Goal: Information Seeking & Learning: Find specific page/section

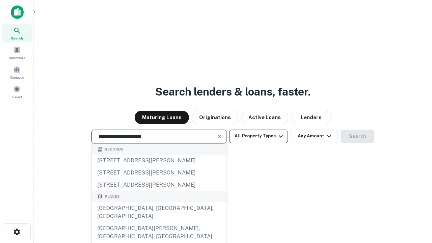
click at [158, 222] on div "[GEOGRAPHIC_DATA], [GEOGRAPHIC_DATA], [GEOGRAPHIC_DATA]" at bounding box center [159, 212] width 134 height 20
click at [258, 136] on button "All Property Types" at bounding box center [258, 135] width 59 height 13
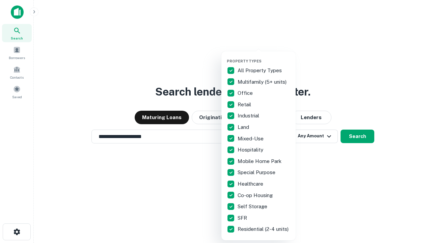
type input "**********"
click at [264, 57] on button "button" at bounding box center [264, 57] width 74 height 0
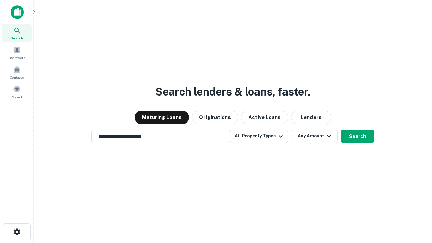
scroll to position [10, 0]
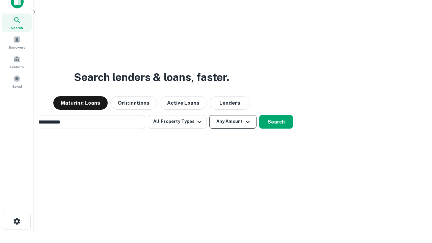
click at [209, 115] on button "Any Amount" at bounding box center [232, 121] width 47 height 13
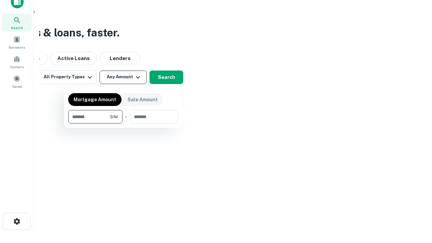
scroll to position [11, 0]
type input "*******"
click at [123, 123] on button "button" at bounding box center [123, 123] width 110 height 0
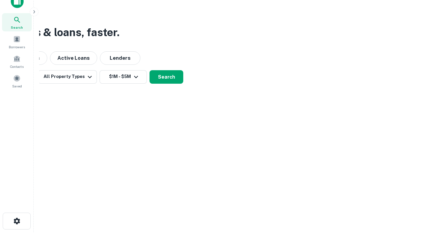
scroll to position [4, 124]
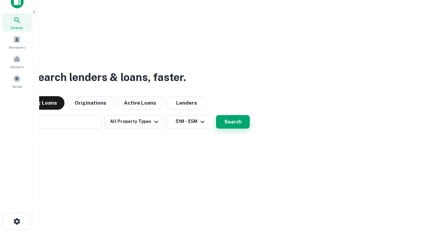
click at [216, 115] on button "Search" at bounding box center [233, 121] width 34 height 13
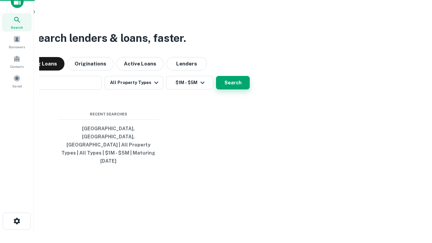
scroll to position [18, 191]
